Goal: Information Seeking & Learning: Compare options

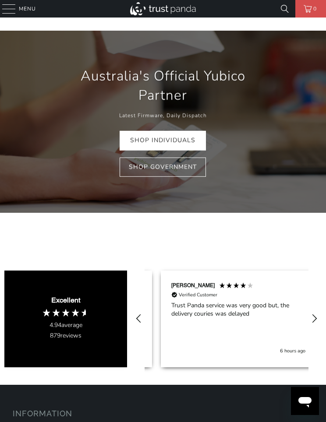
scroll to position [0, 164]
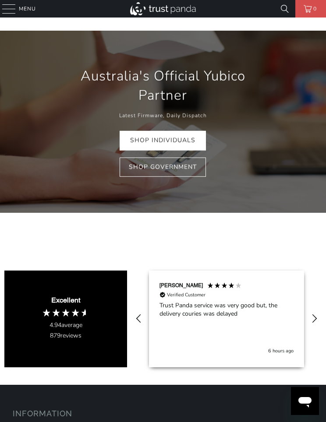
click at [138, 141] on link "Shop Individuals" at bounding box center [163, 141] width 86 height 20
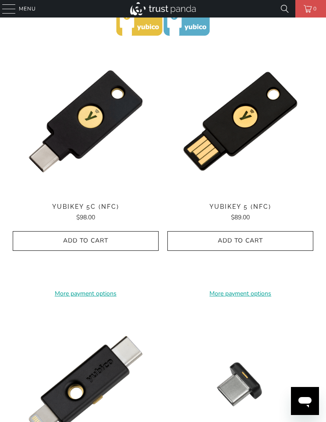
scroll to position [374, 0]
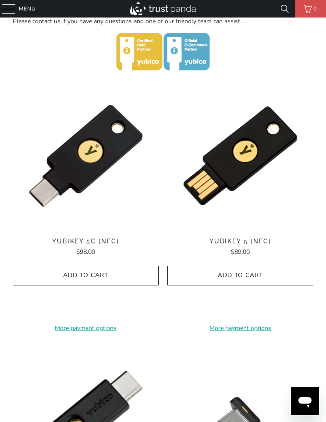
click at [73, 174] on img at bounding box center [86, 156] width 146 height 146
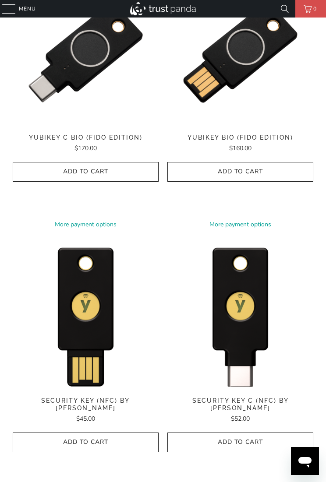
scroll to position [1311, 0]
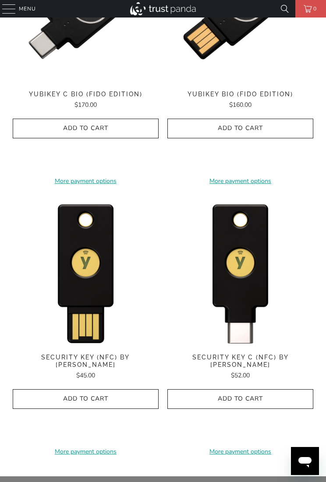
click at [246, 285] on img at bounding box center [240, 272] width 146 height 146
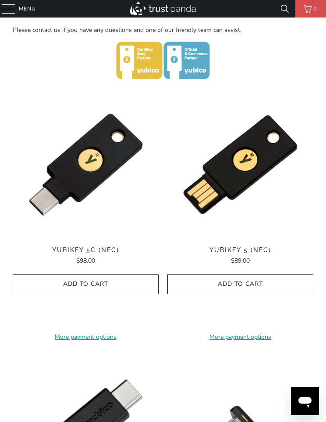
scroll to position [317, 0]
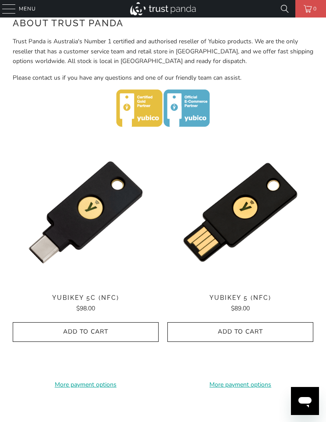
click at [80, 204] on img at bounding box center [86, 212] width 146 height 146
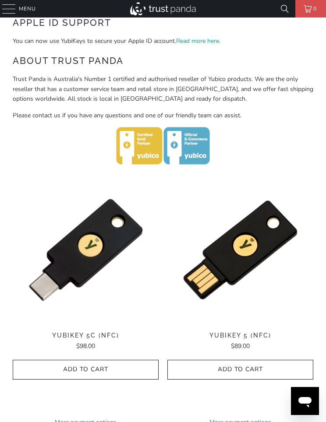
scroll to position [279, 0]
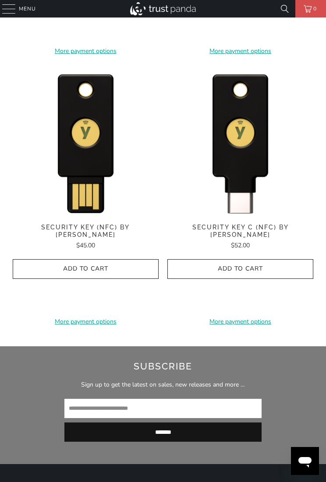
scroll to position [1460, 0]
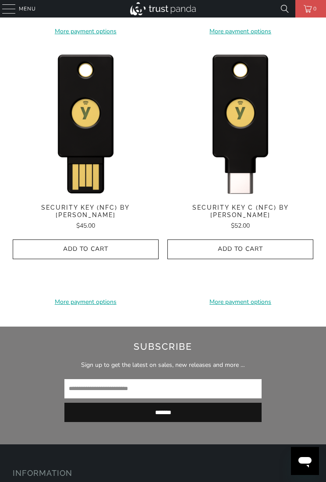
click at [246, 166] on img at bounding box center [240, 122] width 146 height 146
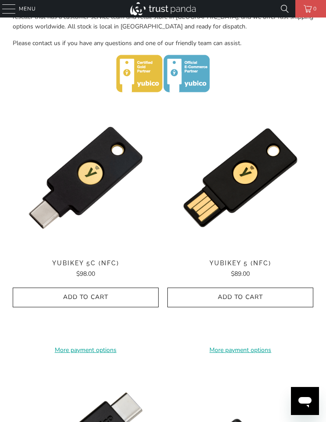
scroll to position [303, 0]
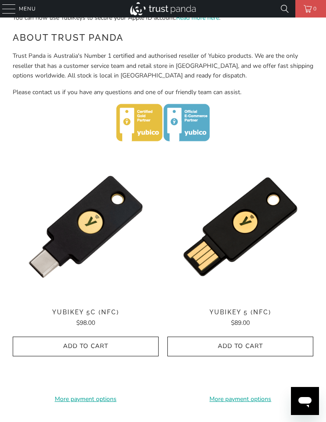
click at [57, 247] on img at bounding box center [86, 227] width 146 height 146
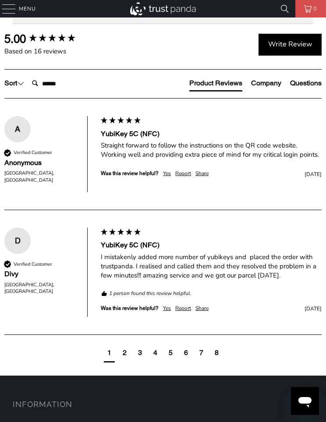
scroll to position [757, 0]
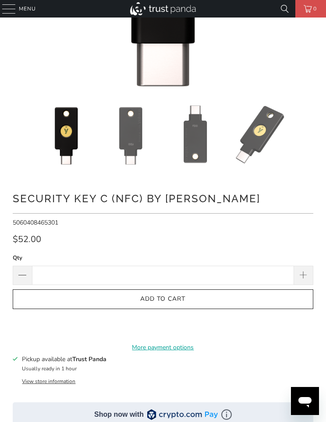
scroll to position [241, 0]
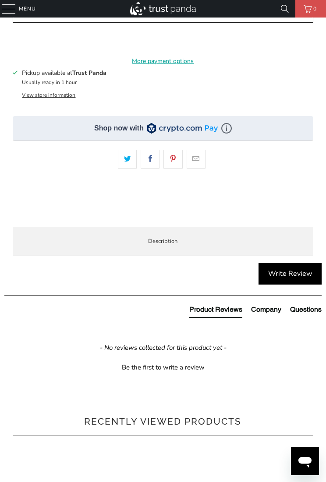
scroll to position [529, 0]
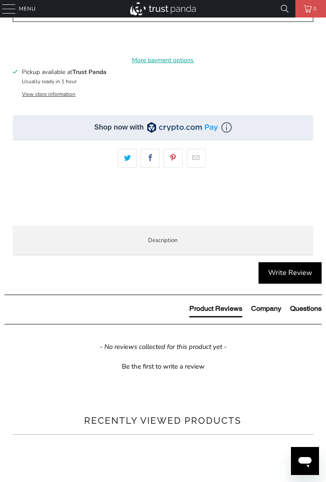
click at [0, 0] on span "Specifications" at bounding box center [0, 0] width 0 height 0
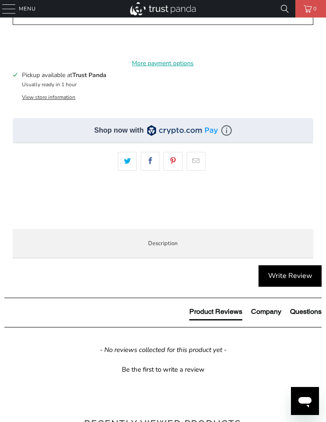
scroll to position [521, 0]
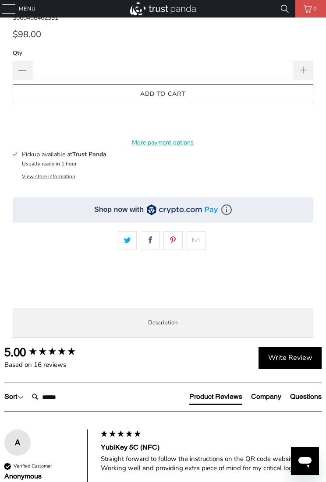
scroll to position [501, 0]
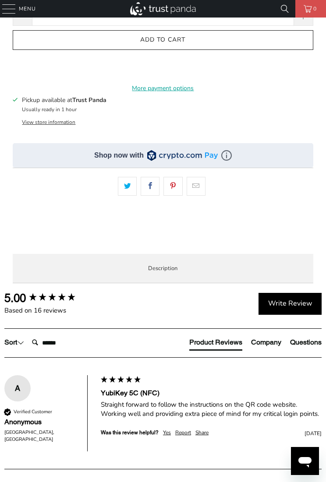
click at [0, 0] on li "Specifications" at bounding box center [0, 0] width 0 height 0
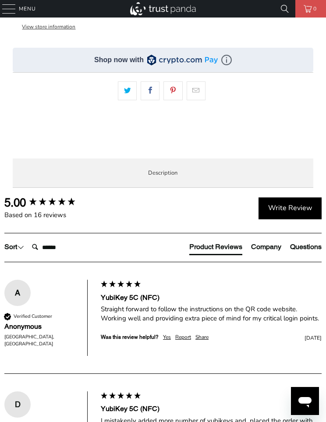
scroll to position [591, 0]
